Goal: Information Seeking & Learning: Learn about a topic

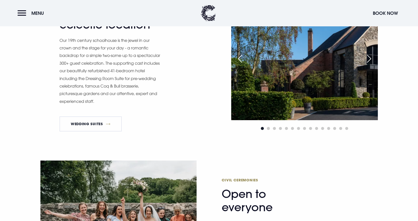
scroll to position [402, 0]
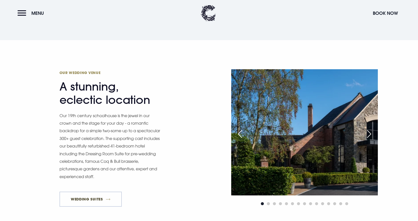
click at [83, 200] on link "Wedding Suites" at bounding box center [91, 199] width 63 height 15
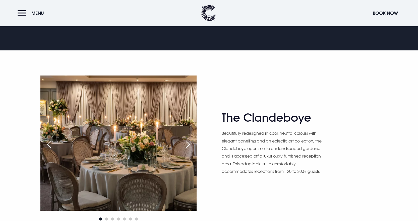
scroll to position [301, 0]
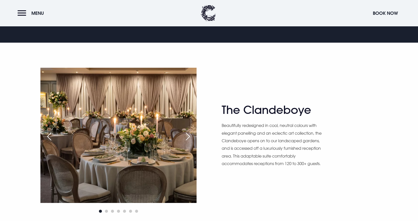
click at [194, 138] on div "Next slide" at bounding box center [188, 136] width 13 height 11
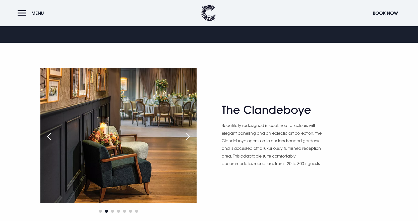
click at [194, 138] on div "Next slide" at bounding box center [188, 136] width 13 height 11
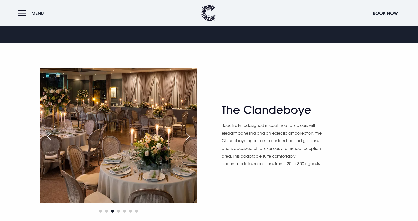
click at [194, 136] on div "Next slide" at bounding box center [188, 136] width 13 height 11
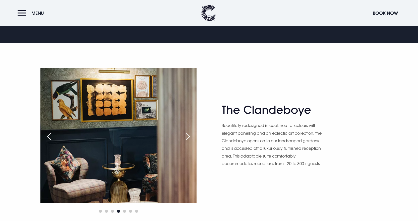
click at [49, 138] on div "Previous slide" at bounding box center [49, 136] width 13 height 11
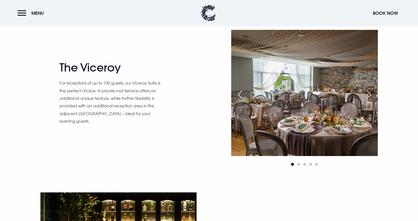
scroll to position [502, 0]
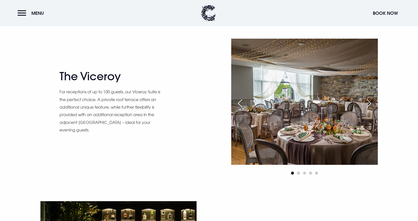
click at [371, 102] on div "Next slide" at bounding box center [369, 103] width 13 height 11
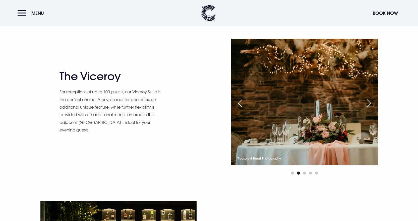
click at [371, 102] on div "Next slide" at bounding box center [369, 103] width 13 height 11
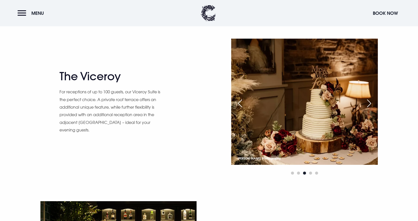
click at [371, 102] on div "Next slide" at bounding box center [369, 103] width 13 height 11
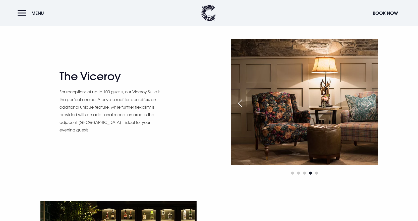
click at [371, 102] on div "Next slide" at bounding box center [369, 103] width 13 height 11
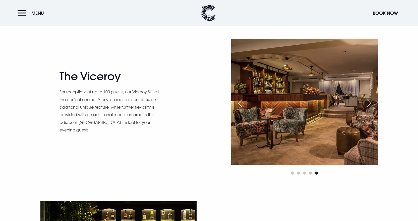
click at [371, 102] on div "Next slide" at bounding box center [369, 103] width 13 height 11
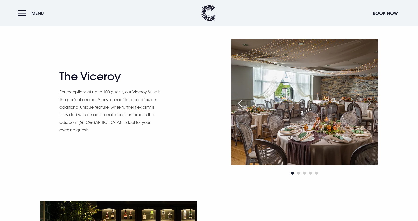
click at [371, 102] on div "Next slide" at bounding box center [369, 103] width 13 height 11
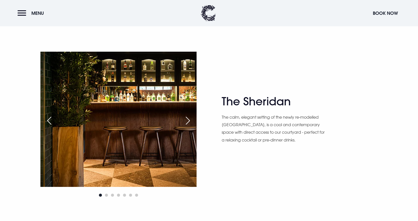
scroll to position [653, 0]
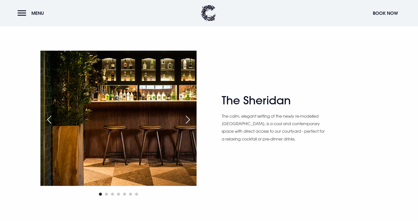
click at [194, 116] on div "Next slide" at bounding box center [188, 119] width 13 height 11
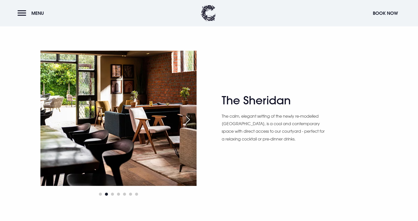
click at [194, 116] on div "Next slide" at bounding box center [188, 119] width 13 height 11
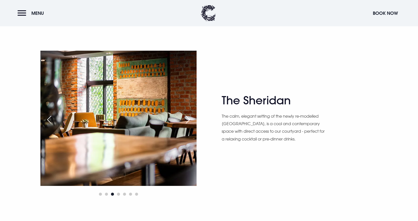
click at [194, 116] on div "Next slide" at bounding box center [188, 119] width 13 height 11
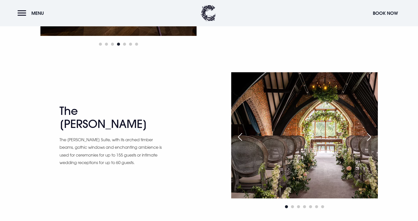
scroll to position [804, 0]
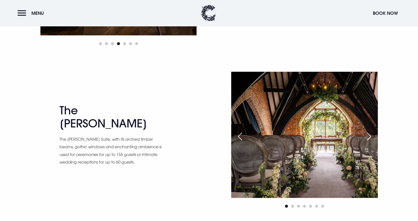
click at [370, 139] on div "Next slide" at bounding box center [369, 136] width 13 height 11
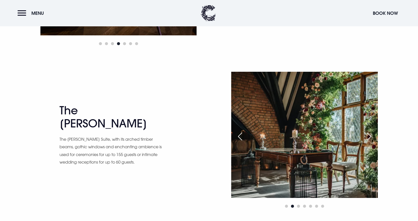
click at [370, 139] on div "Next slide" at bounding box center [369, 136] width 13 height 11
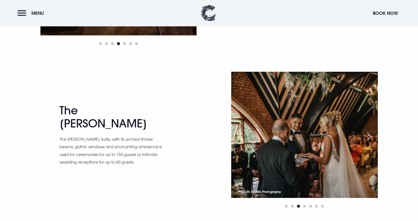
click at [370, 139] on div "Next slide" at bounding box center [369, 136] width 13 height 11
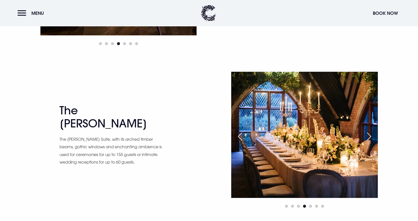
click at [370, 139] on div "Next slide" at bounding box center [369, 136] width 13 height 11
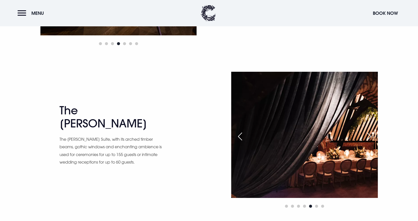
click at [371, 136] on div "Next slide" at bounding box center [369, 136] width 13 height 11
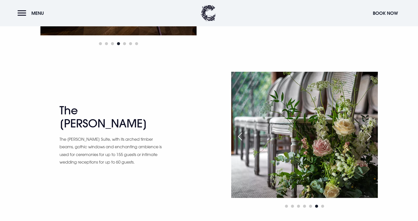
click at [371, 136] on div "Next slide" at bounding box center [369, 136] width 13 height 11
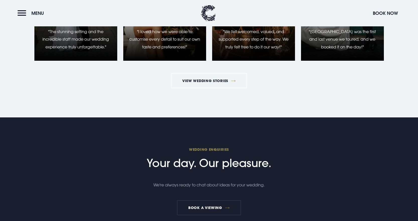
scroll to position [1105, 0]
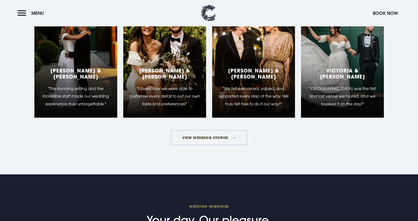
click at [200, 139] on link "View Wedding Stories" at bounding box center [209, 137] width 76 height 15
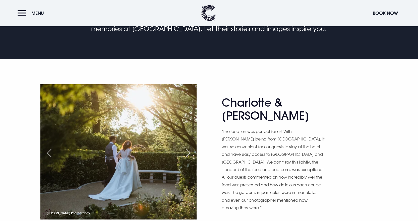
scroll to position [226, 0]
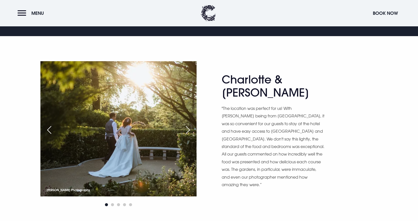
click at [194, 127] on div "Next slide" at bounding box center [188, 130] width 13 height 11
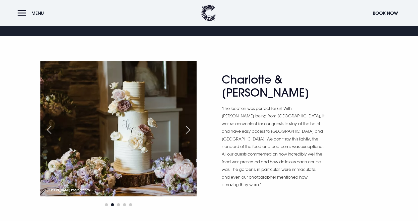
click at [194, 127] on div "Next slide" at bounding box center [188, 130] width 13 height 11
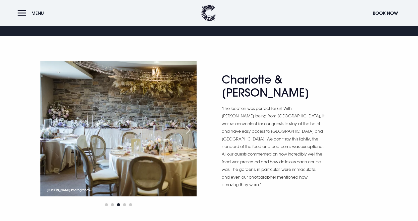
click at [194, 127] on div "Next slide" at bounding box center [188, 130] width 13 height 11
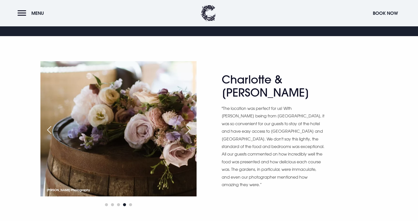
click at [194, 127] on div "Next slide" at bounding box center [188, 130] width 13 height 11
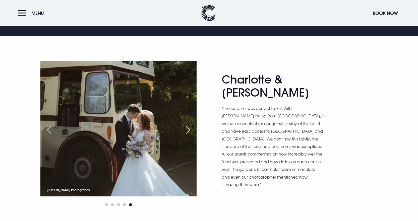
click at [194, 127] on div "Next slide" at bounding box center [188, 130] width 13 height 11
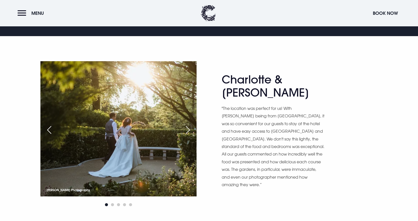
click at [194, 127] on div "Next slide" at bounding box center [188, 130] width 13 height 11
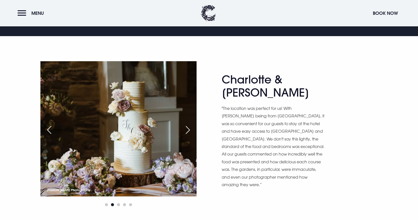
click at [194, 127] on div "Next slide" at bounding box center [188, 130] width 13 height 11
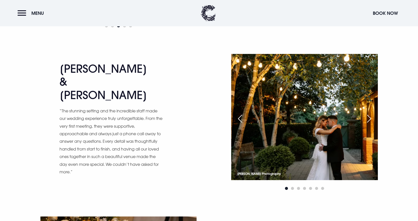
scroll to position [402, 0]
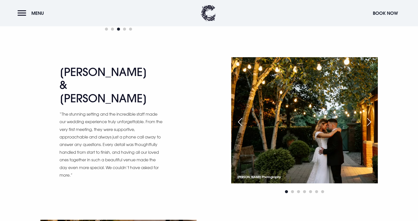
click at [371, 122] on div "Next slide" at bounding box center [369, 122] width 13 height 11
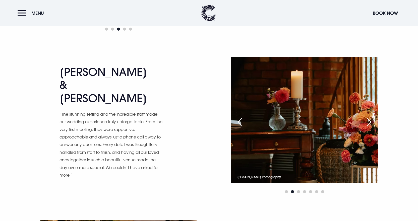
click at [371, 122] on div "Next slide" at bounding box center [369, 122] width 13 height 11
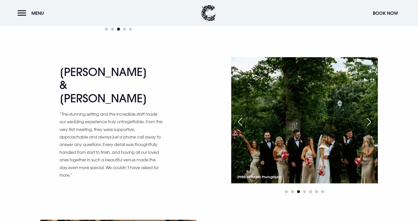
click at [371, 122] on div "Next slide" at bounding box center [369, 122] width 13 height 11
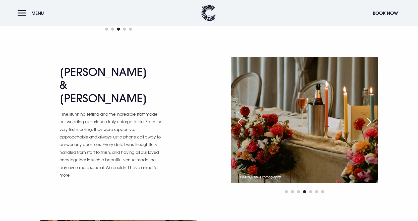
click at [371, 122] on div "Next slide" at bounding box center [369, 122] width 13 height 11
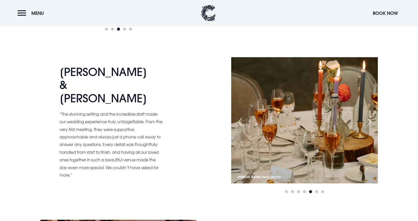
click at [371, 122] on div "Next slide" at bounding box center [369, 122] width 13 height 11
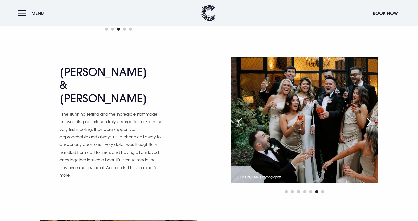
click at [371, 122] on div "Next slide" at bounding box center [369, 122] width 13 height 11
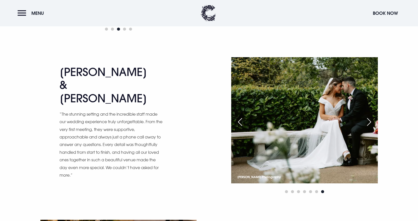
click at [371, 122] on div "Next slide" at bounding box center [369, 122] width 13 height 11
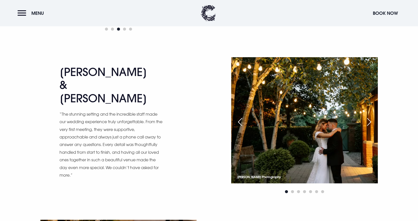
click at [371, 122] on div "Next slide" at bounding box center [369, 122] width 13 height 11
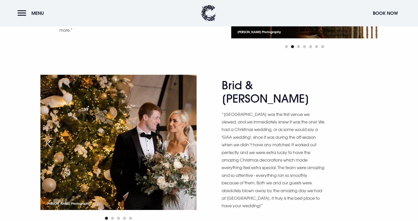
scroll to position [578, 0]
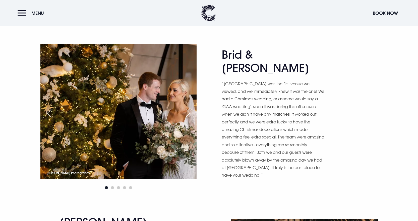
click at [194, 117] on div "Next slide" at bounding box center [188, 113] width 13 height 11
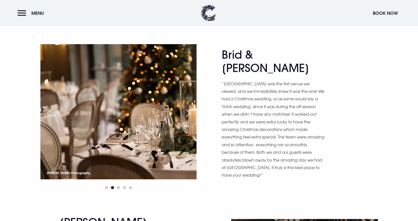
click at [194, 117] on div "Next slide" at bounding box center [188, 113] width 13 height 11
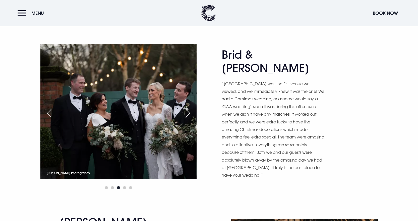
click at [194, 117] on div "Next slide" at bounding box center [188, 113] width 13 height 11
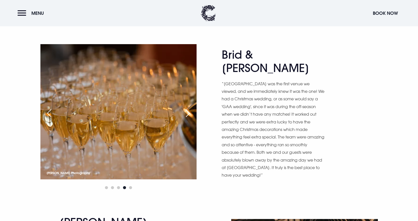
click at [194, 117] on div "Next slide" at bounding box center [188, 113] width 13 height 11
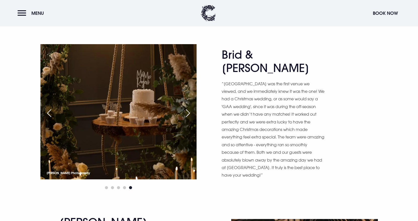
click at [194, 117] on div "Next slide" at bounding box center [188, 113] width 13 height 11
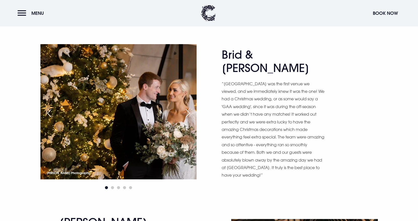
click at [194, 117] on div "Next slide" at bounding box center [188, 113] width 13 height 11
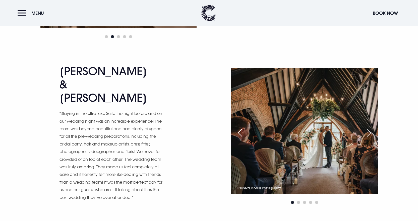
scroll to position [728, 0]
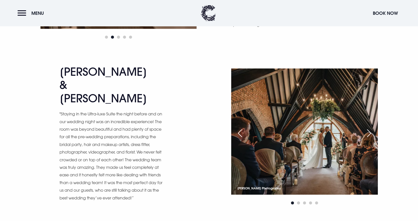
click at [372, 131] on div "Next slide" at bounding box center [369, 133] width 13 height 11
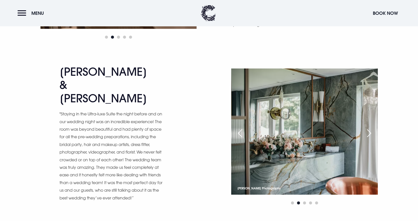
click at [371, 130] on div "Next slide" at bounding box center [369, 133] width 13 height 11
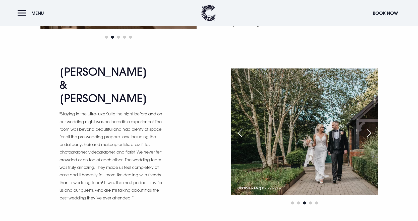
click at [371, 130] on div "Next slide" at bounding box center [369, 133] width 13 height 11
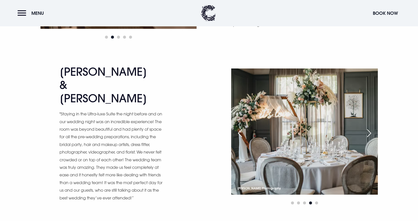
click at [371, 130] on div "Next slide" at bounding box center [369, 133] width 13 height 11
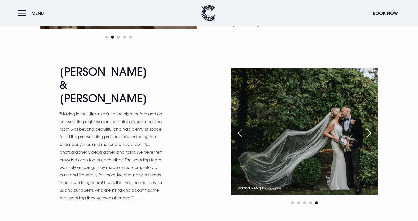
click at [371, 130] on div "Next slide" at bounding box center [369, 133] width 13 height 11
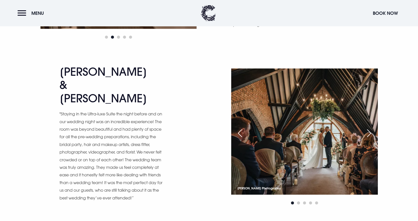
click at [371, 130] on div "Next slide" at bounding box center [369, 133] width 13 height 11
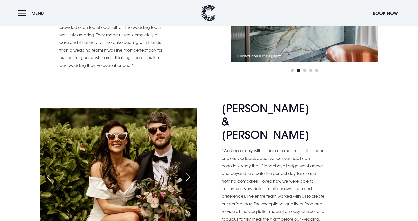
scroll to position [879, 0]
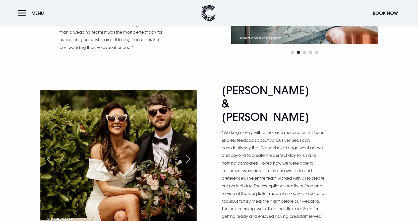
click at [194, 154] on div "Next slide" at bounding box center [188, 159] width 13 height 11
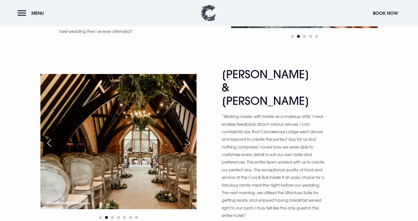
scroll to position [904, 0]
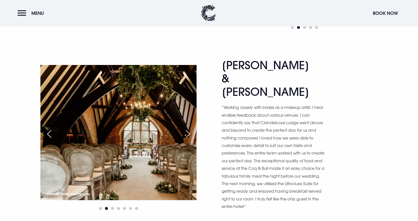
click at [194, 129] on div "Next slide" at bounding box center [188, 134] width 13 height 11
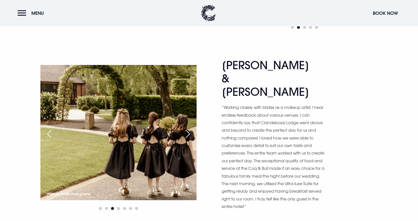
click at [194, 129] on div "Next slide" at bounding box center [188, 134] width 13 height 11
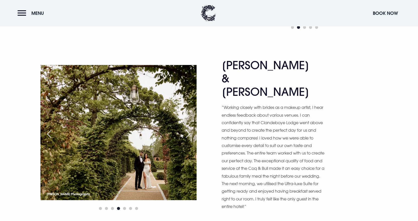
click at [194, 129] on div "Next slide" at bounding box center [188, 134] width 13 height 11
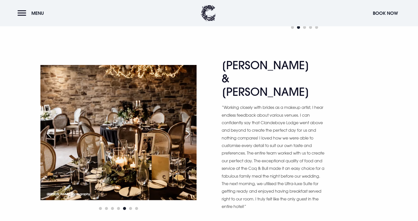
click at [194, 129] on div "Next slide" at bounding box center [188, 134] width 13 height 11
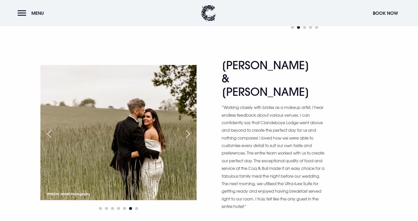
click at [194, 129] on div "Next slide" at bounding box center [188, 134] width 13 height 11
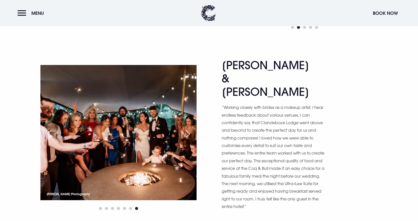
click at [194, 129] on div "Next slide" at bounding box center [188, 134] width 13 height 11
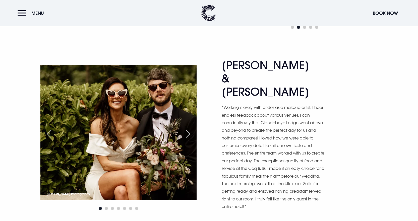
click at [194, 129] on div "Next slide" at bounding box center [188, 134] width 13 height 11
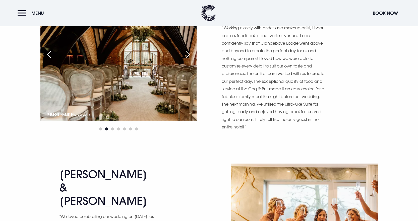
scroll to position [1055, 0]
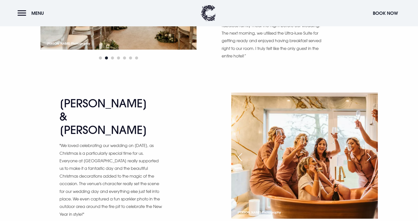
click at [373, 152] on div "Next slide" at bounding box center [369, 157] width 13 height 11
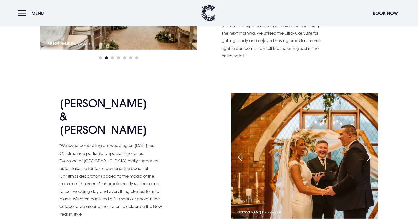
click at [373, 152] on div "Next slide" at bounding box center [369, 157] width 13 height 11
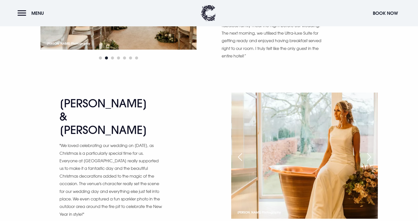
click at [373, 152] on div "Next slide" at bounding box center [369, 157] width 13 height 11
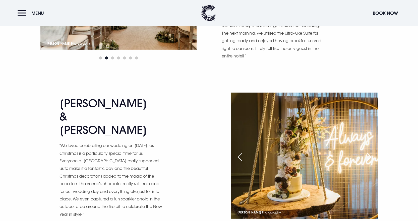
click at [234, 152] on div "Previous slide" at bounding box center [240, 157] width 13 height 11
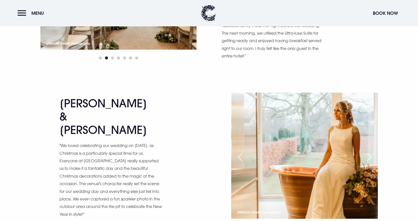
click at [374, 152] on div "Next slide" at bounding box center [369, 157] width 13 height 11
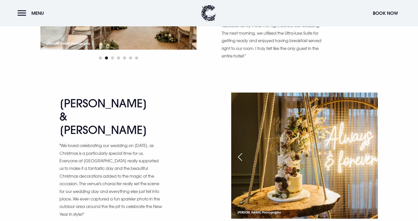
click at [374, 152] on div "Next slide" at bounding box center [369, 157] width 13 height 11
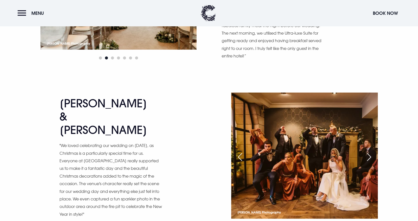
click at [374, 152] on div "Next slide" at bounding box center [369, 157] width 13 height 11
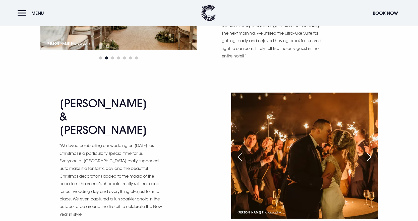
click at [374, 152] on div "Next slide" at bounding box center [369, 157] width 13 height 11
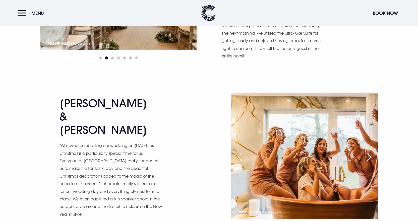
click at [374, 152] on div "Next slide" at bounding box center [369, 157] width 13 height 11
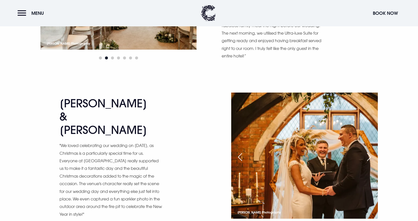
click at [374, 152] on div "Next slide" at bounding box center [369, 157] width 13 height 11
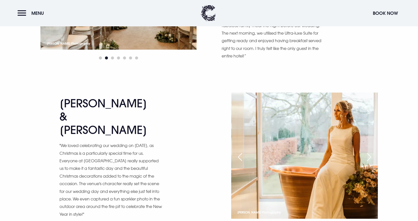
click at [374, 152] on div "Next slide" at bounding box center [369, 157] width 13 height 11
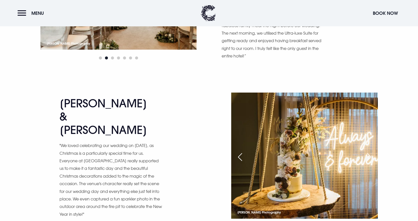
click at [374, 152] on div "Next slide" at bounding box center [369, 157] width 13 height 11
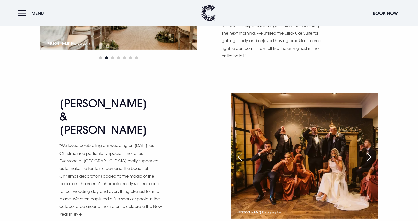
click at [374, 152] on div "Next slide" at bounding box center [369, 157] width 13 height 11
click at [372, 152] on div "Next slide" at bounding box center [369, 157] width 13 height 11
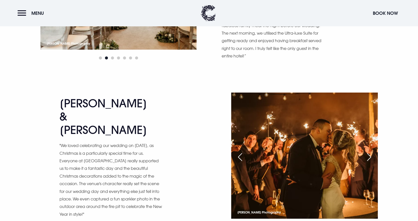
click at [372, 152] on div "Next slide" at bounding box center [369, 157] width 13 height 11
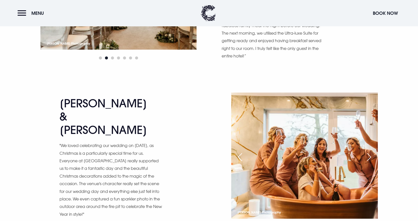
click at [372, 152] on div "Next slide" at bounding box center [369, 157] width 13 height 11
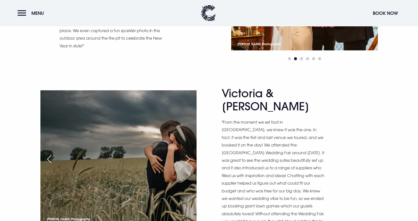
scroll to position [1255, 0]
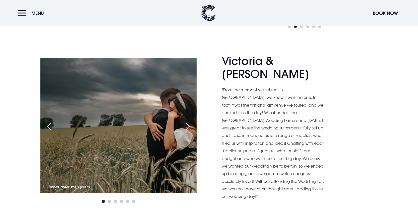
click at [194, 121] on div "Next slide" at bounding box center [188, 126] width 13 height 11
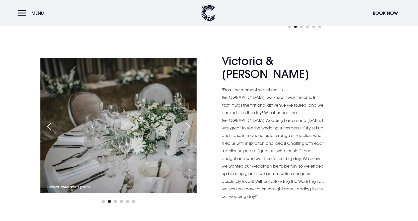
click at [194, 121] on div "Next slide" at bounding box center [188, 126] width 13 height 11
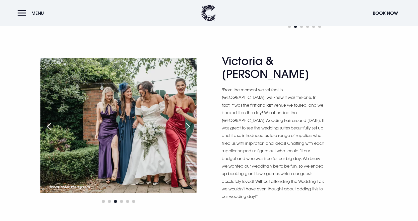
click at [194, 121] on div "Next slide" at bounding box center [188, 126] width 13 height 11
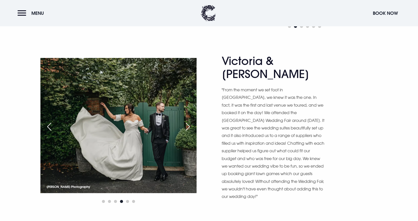
click at [194, 121] on div "Next slide" at bounding box center [188, 126] width 13 height 11
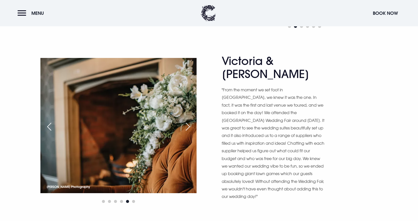
click at [194, 121] on div "Next slide" at bounding box center [188, 126] width 13 height 11
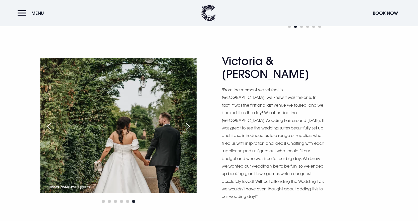
click at [194, 121] on div "Next slide" at bounding box center [188, 126] width 13 height 11
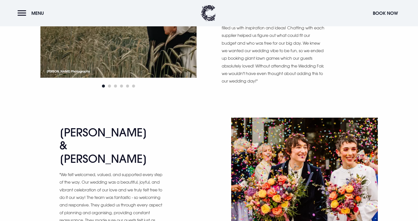
scroll to position [1381, 0]
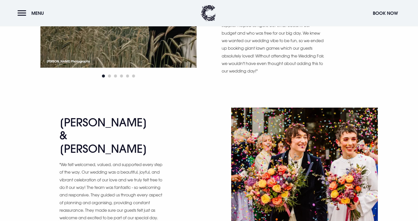
click at [373, 167] on div "Next slide" at bounding box center [369, 172] width 13 height 11
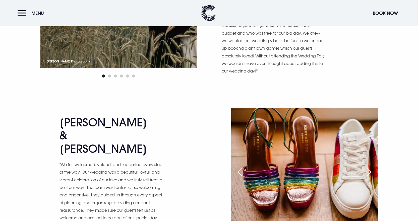
click at [373, 167] on div "Next slide" at bounding box center [369, 172] width 13 height 11
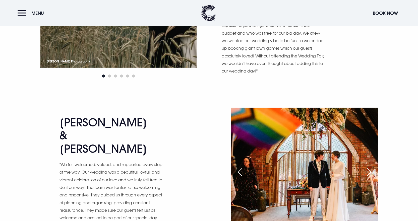
click at [372, 167] on div "Next slide" at bounding box center [369, 172] width 13 height 11
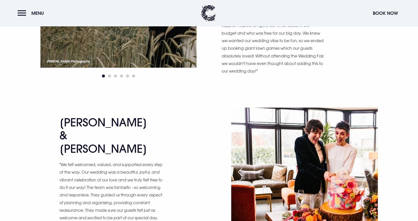
click at [372, 167] on div "Next slide" at bounding box center [369, 172] width 13 height 11
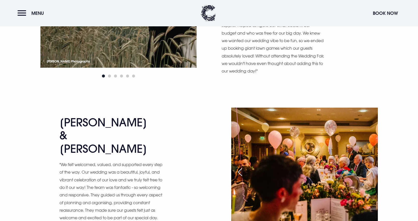
click at [372, 167] on div "Next slide" at bounding box center [369, 172] width 13 height 11
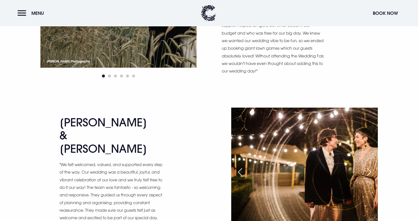
click at [372, 167] on div "Next slide" at bounding box center [369, 172] width 13 height 11
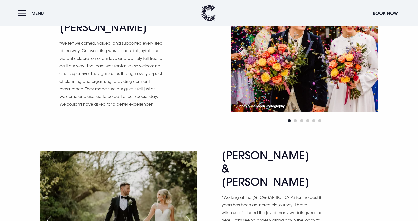
scroll to position [1532, 0]
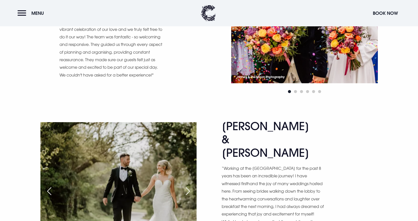
click at [194, 186] on div "Next slide" at bounding box center [188, 191] width 13 height 11
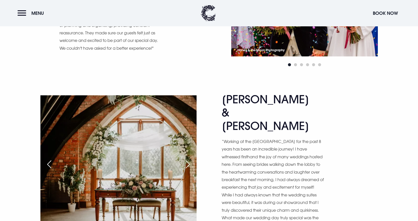
scroll to position [1582, 0]
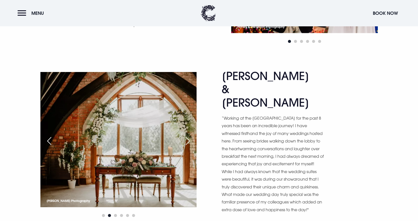
click at [194, 136] on div "Next slide" at bounding box center [188, 141] width 13 height 11
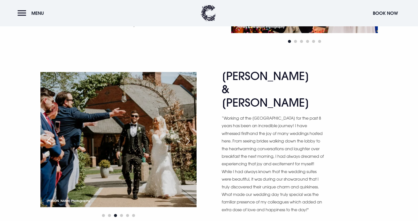
click at [194, 136] on div "Next slide" at bounding box center [188, 141] width 13 height 11
